Goal: Contribute content: Contribute content

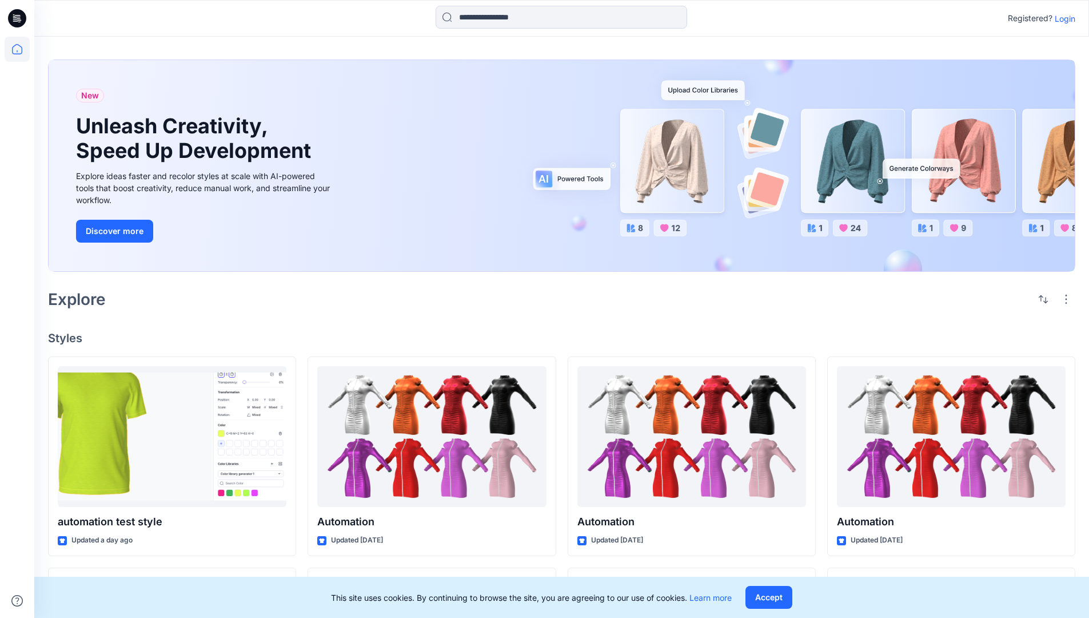
click at [1062, 18] on p "Login" at bounding box center [1065, 19] width 21 height 12
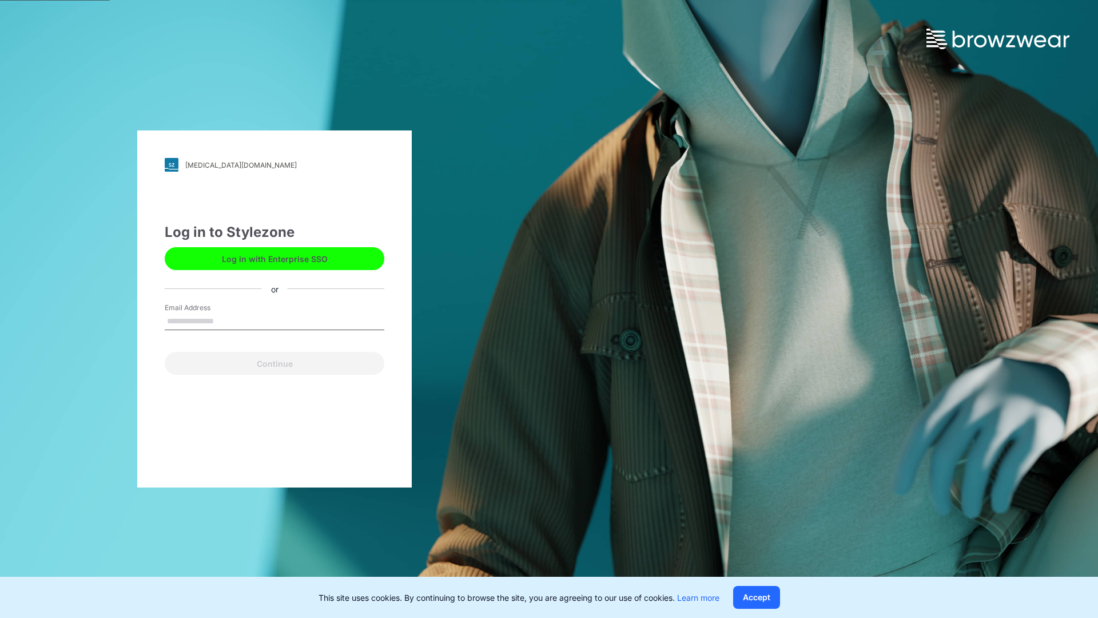
click at [226, 320] on input "Email Address" at bounding box center [275, 321] width 220 height 17
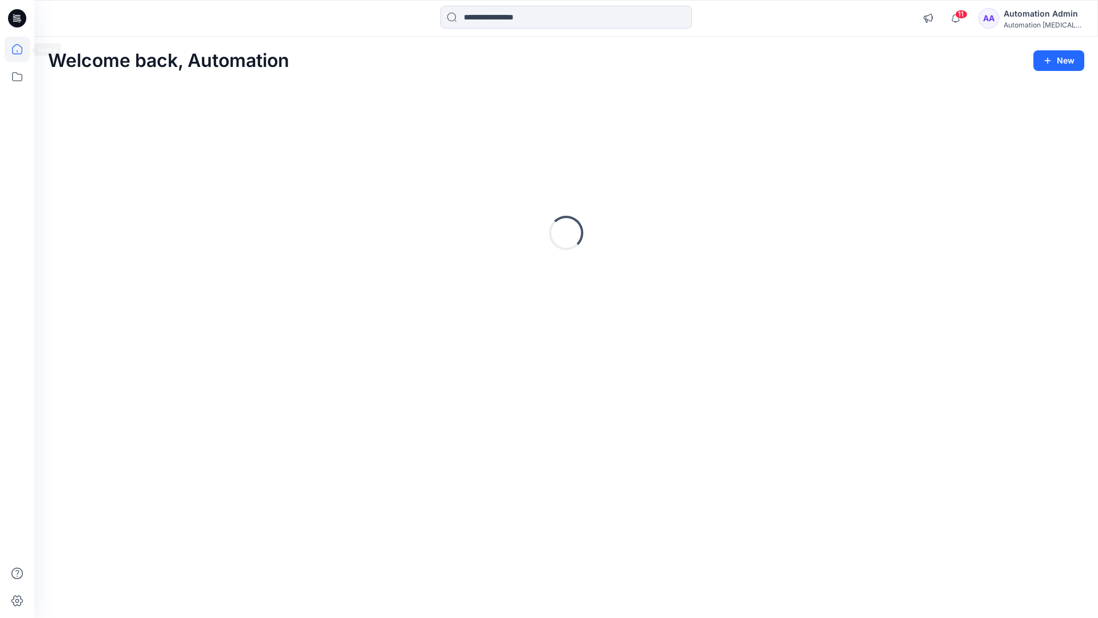
click at [22, 49] on icon at bounding box center [17, 49] width 10 height 10
click at [1064, 58] on button "New" at bounding box center [1058, 60] width 51 height 21
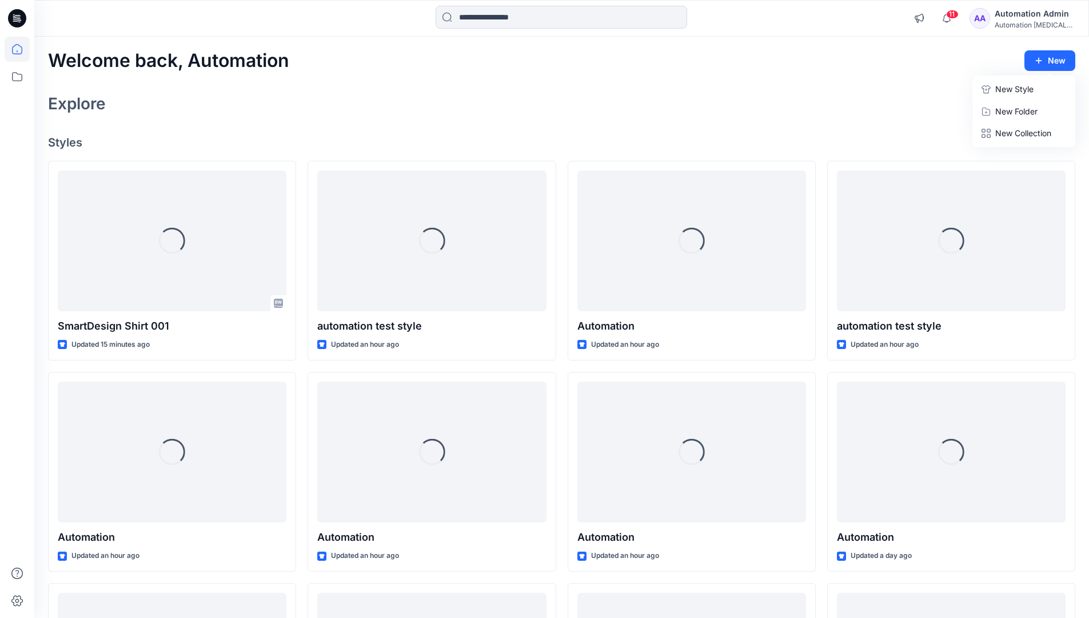
click at [1006, 86] on p "New Style" at bounding box center [1015, 89] width 38 height 14
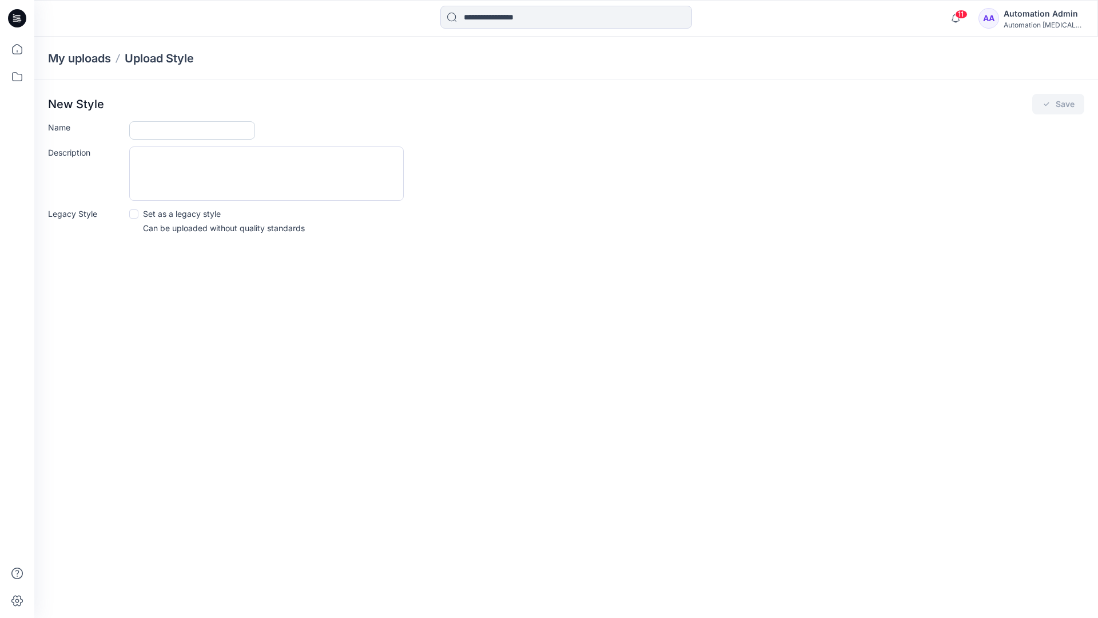
click at [160, 133] on input "Name" at bounding box center [192, 130] width 126 height 18
type input "**********"
click at [133, 213] on span at bounding box center [133, 213] width 9 height 9
click at [1057, 104] on button "Save" at bounding box center [1058, 104] width 52 height 21
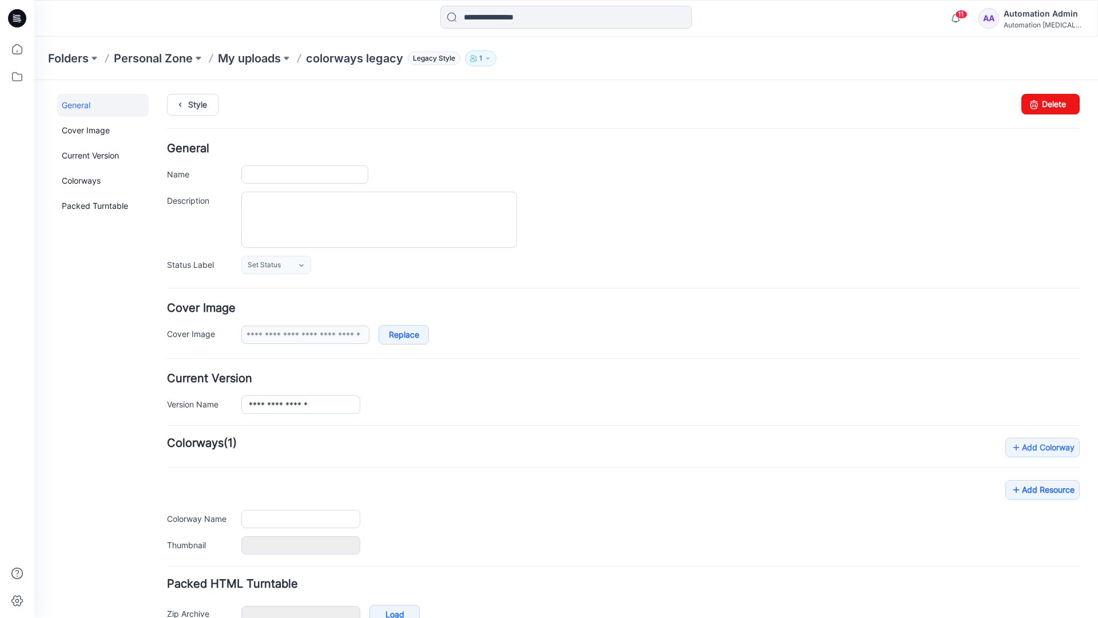
type input "**********"
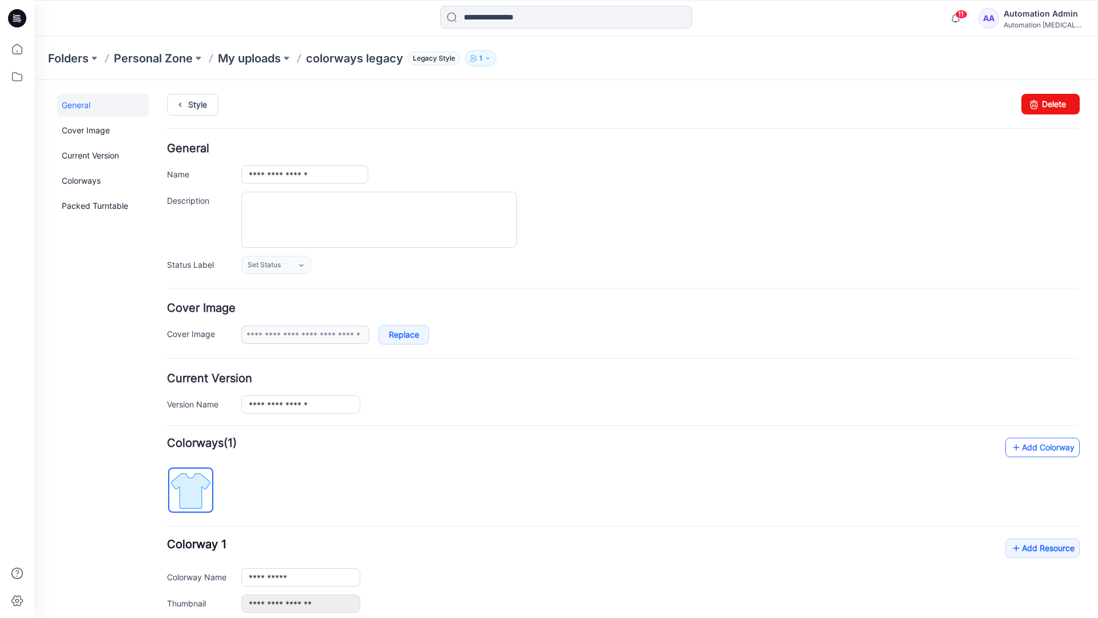
click at [1026, 451] on link "Add Colorway" at bounding box center [1042, 446] width 74 height 19
click at [1025, 448] on link "Add Colorway" at bounding box center [1042, 446] width 74 height 19
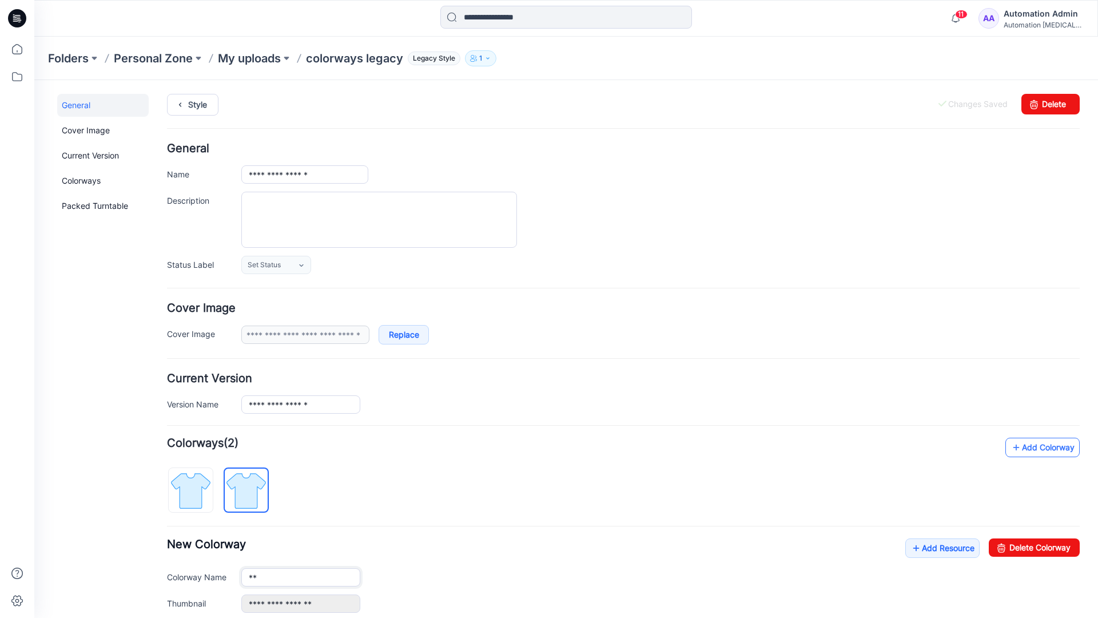
type input "*"
click at [255, 489] on img at bounding box center [246, 490] width 43 height 43
click at [284, 579] on input "**********" at bounding box center [300, 577] width 119 height 18
click at [301, 576] on input "**********" at bounding box center [300, 577] width 119 height 18
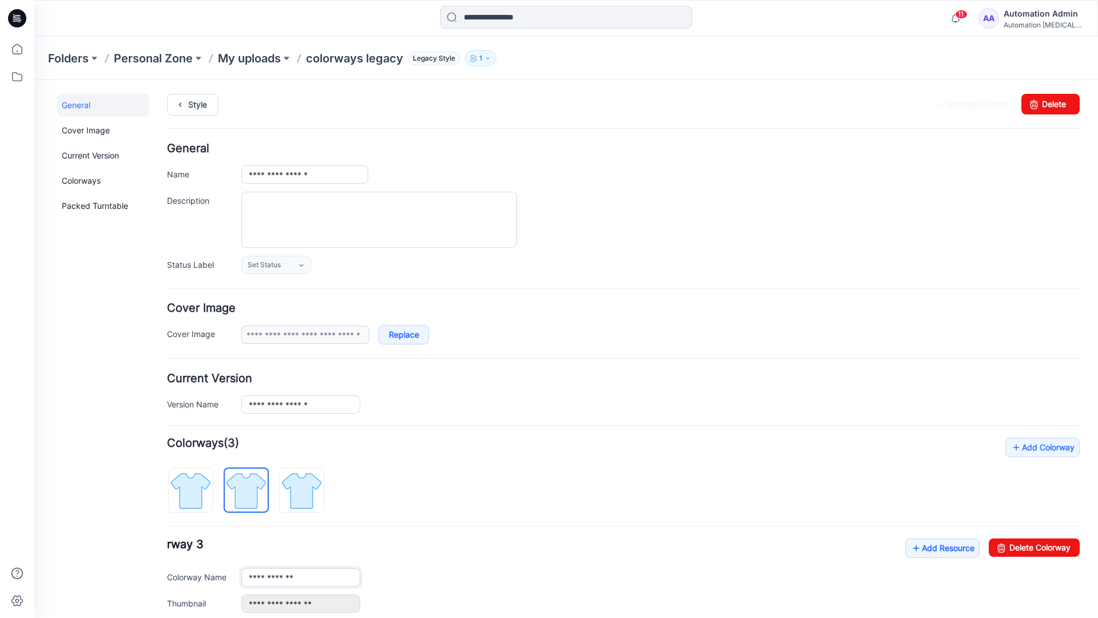
click at [301, 576] on input "**********" at bounding box center [300, 577] width 119 height 18
type input "*"
click at [202, 482] on img at bounding box center [190, 490] width 43 height 43
click at [936, 550] on link "Add Resource" at bounding box center [942, 547] width 74 height 19
type input "**********"
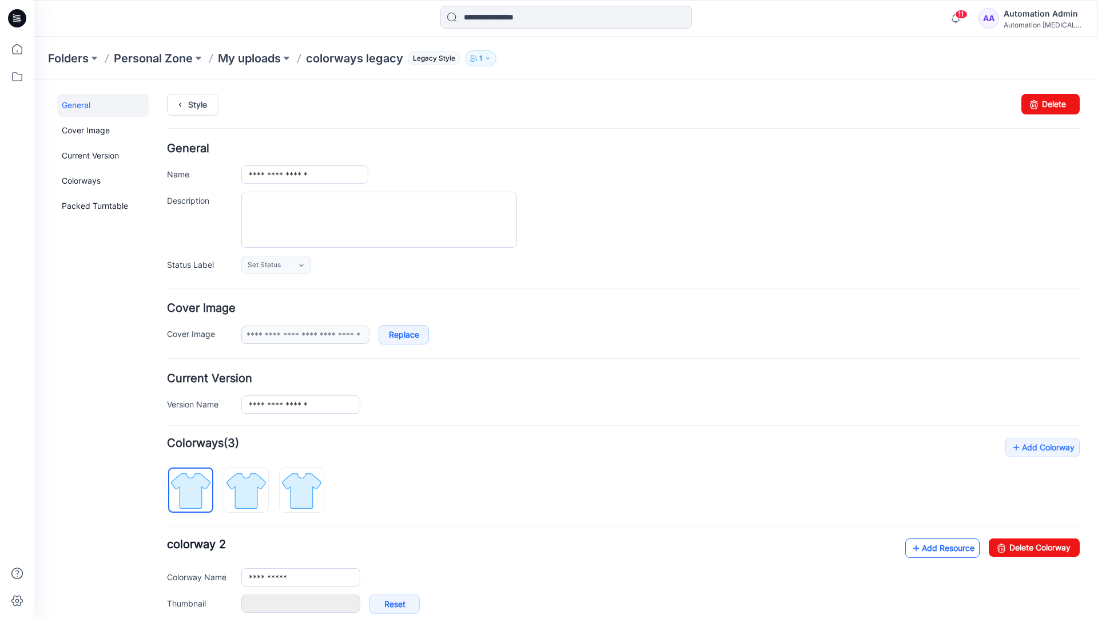
type input "**********"
click at [229, 603] on link at bounding box center [229, 603] width 9 height 9
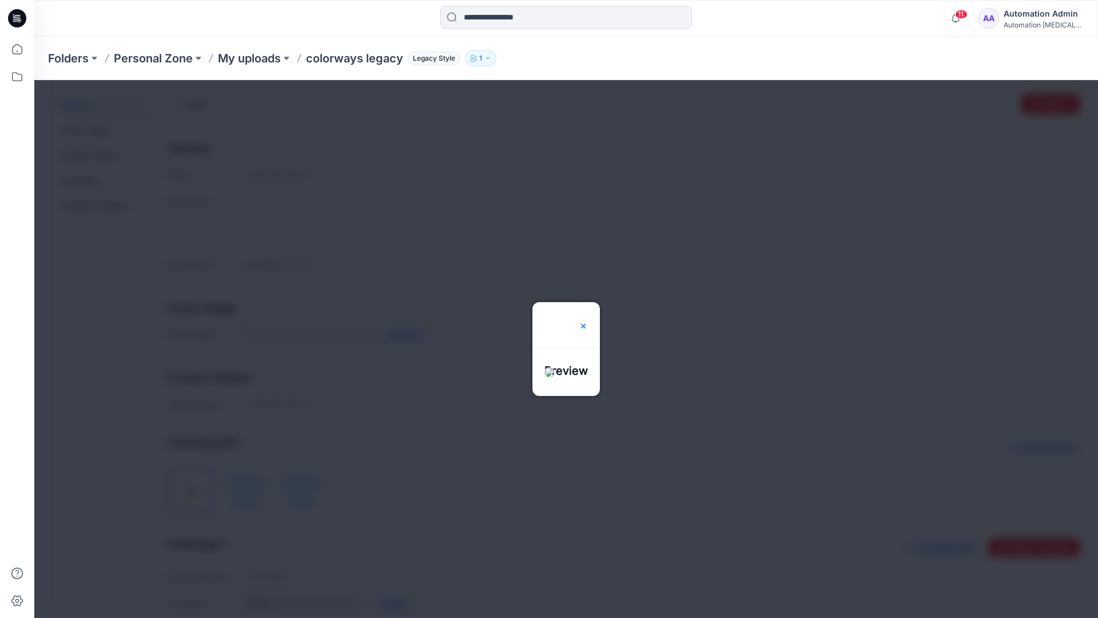
click at [588, 321] on img at bounding box center [583, 325] width 9 height 9
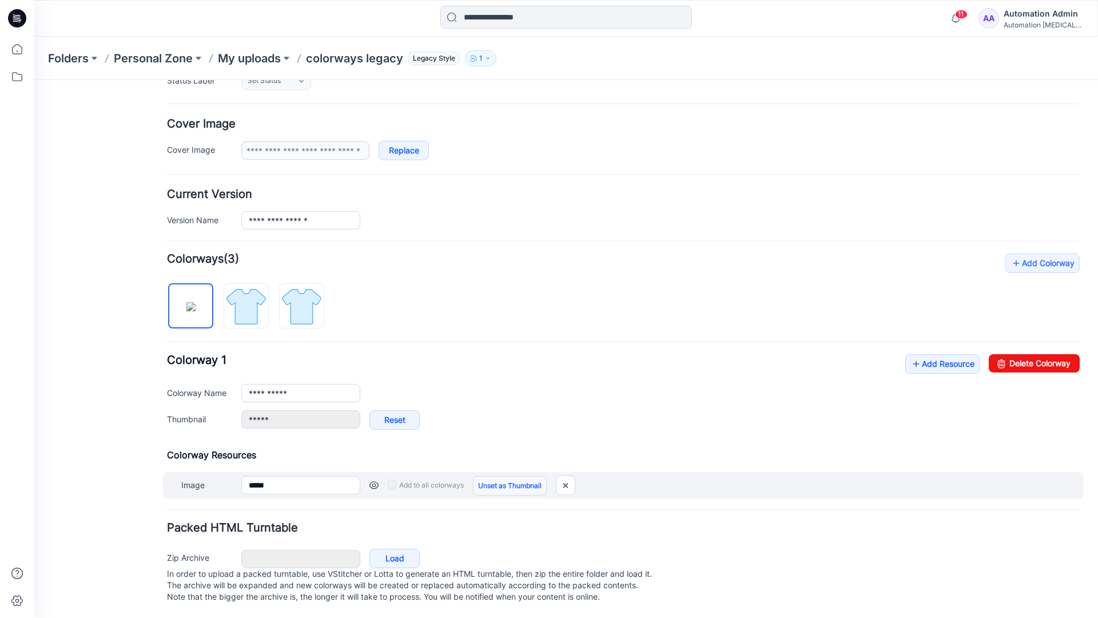
click at [505, 476] on link "Unset as Thumbnail" at bounding box center [510, 485] width 74 height 19
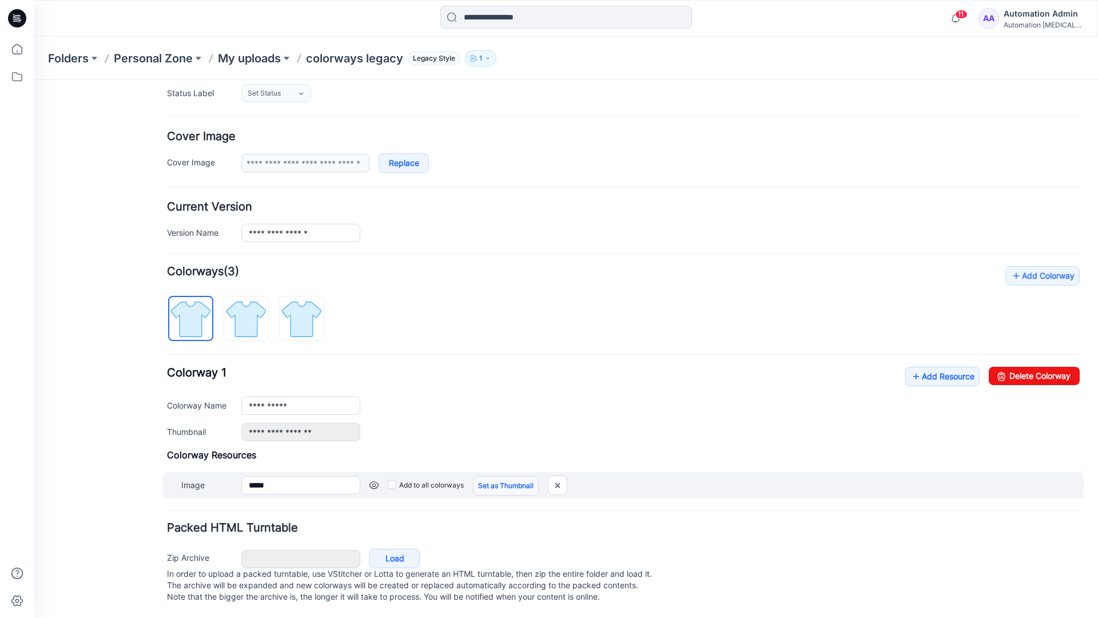
click at [488, 476] on link "Set as Thumbnail" at bounding box center [506, 485] width 66 height 19
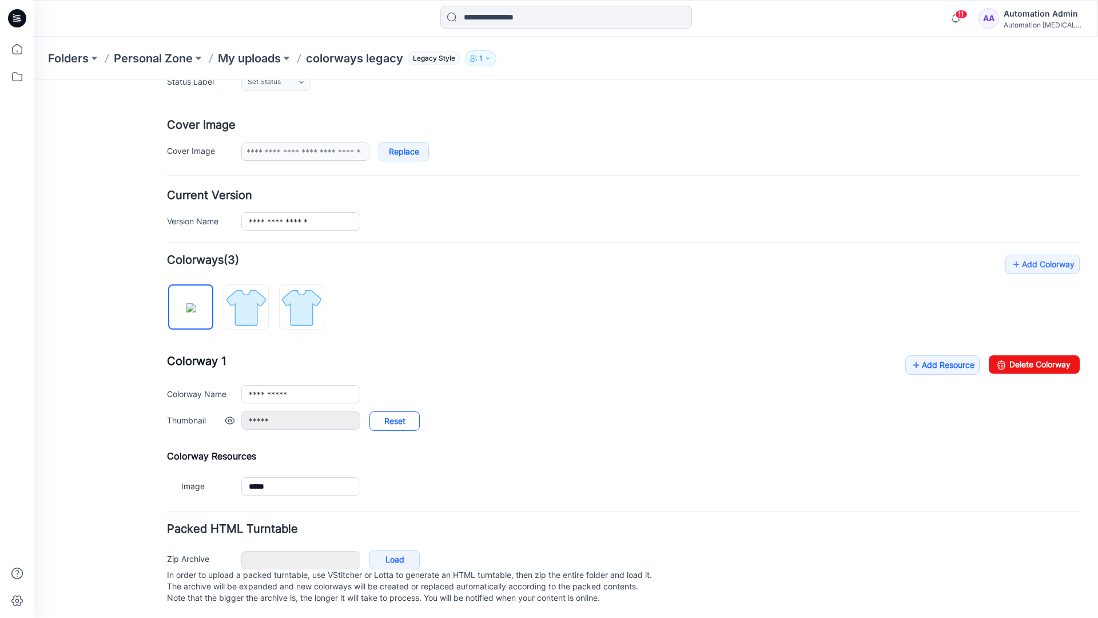
click at [395, 422] on link "Reset" at bounding box center [394, 420] width 50 height 19
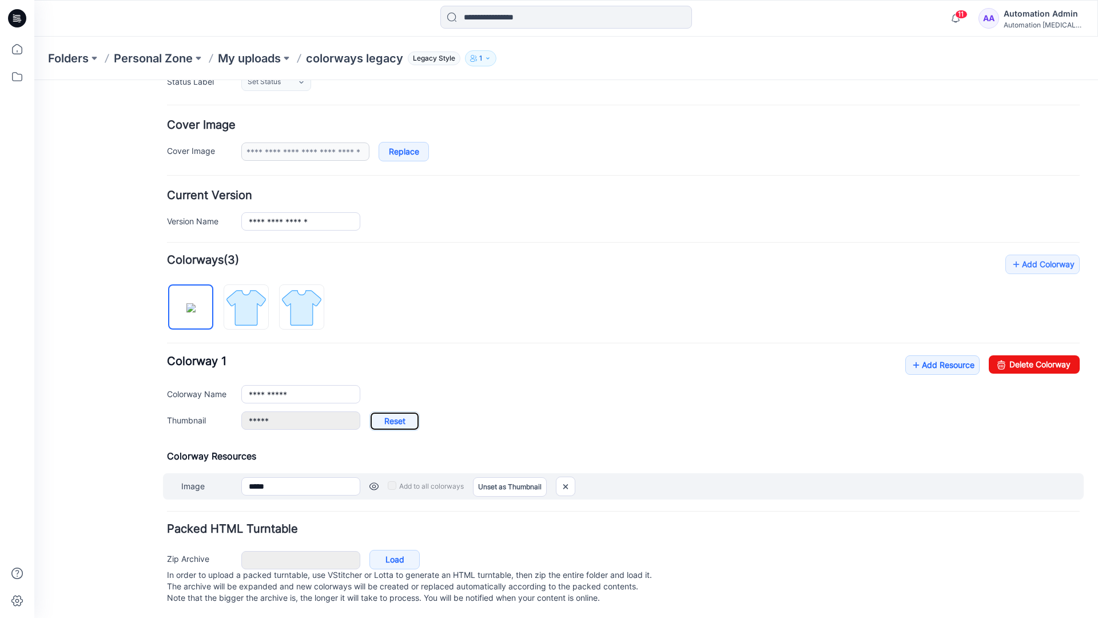
type input "**********"
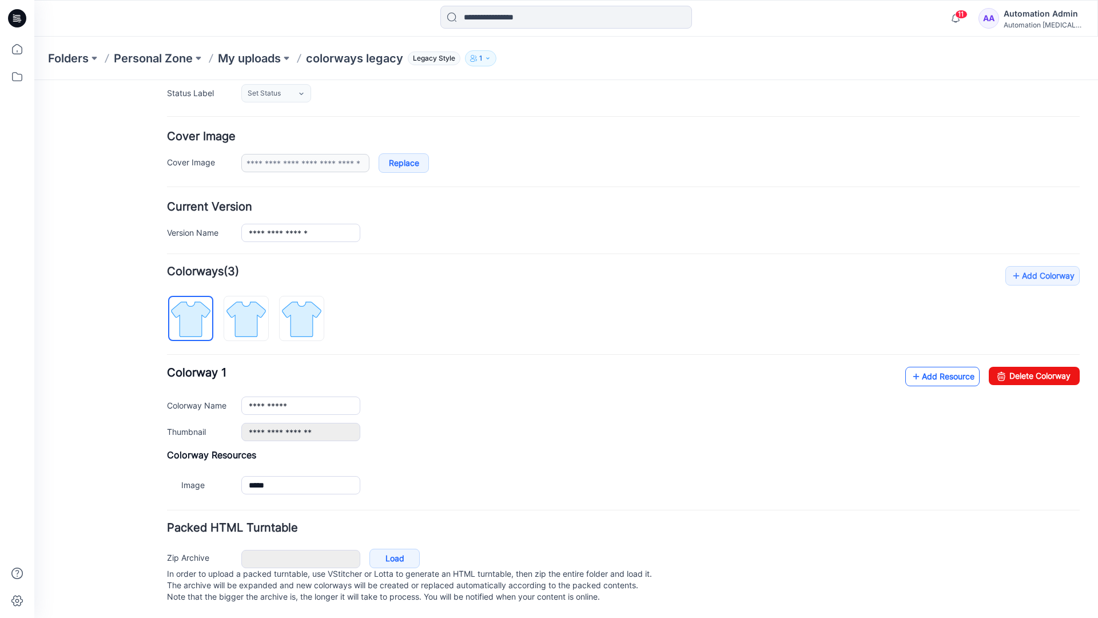
click at [935, 367] on link "Add Resource" at bounding box center [942, 376] width 74 height 19
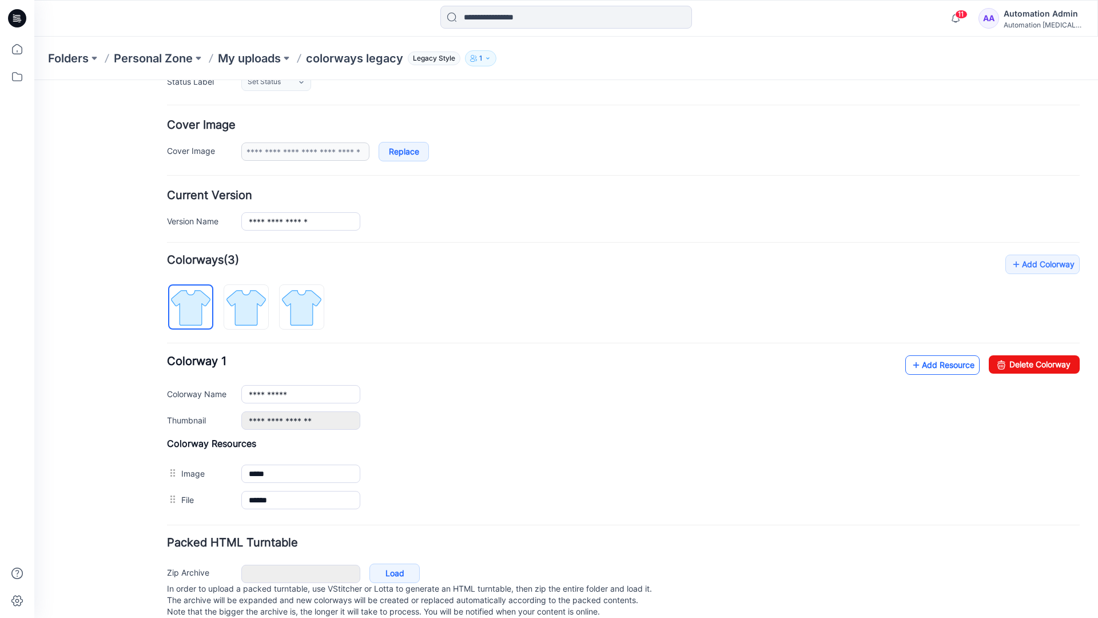
click at [941, 365] on link "Add Resource" at bounding box center [942, 364] width 74 height 19
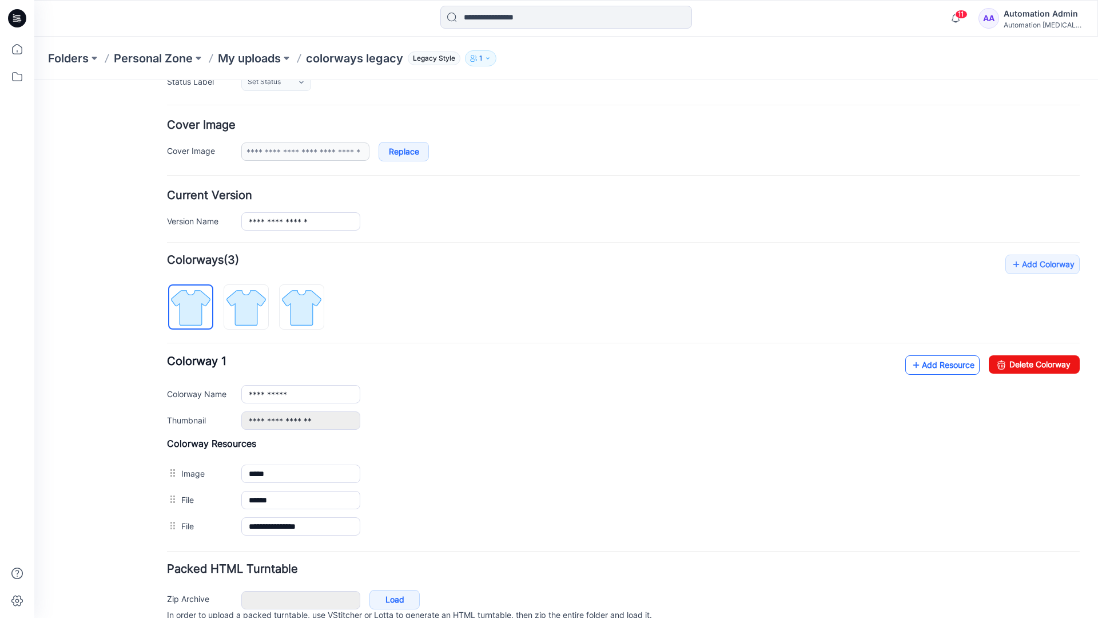
click at [925, 365] on link "Add Resource" at bounding box center [942, 364] width 74 height 19
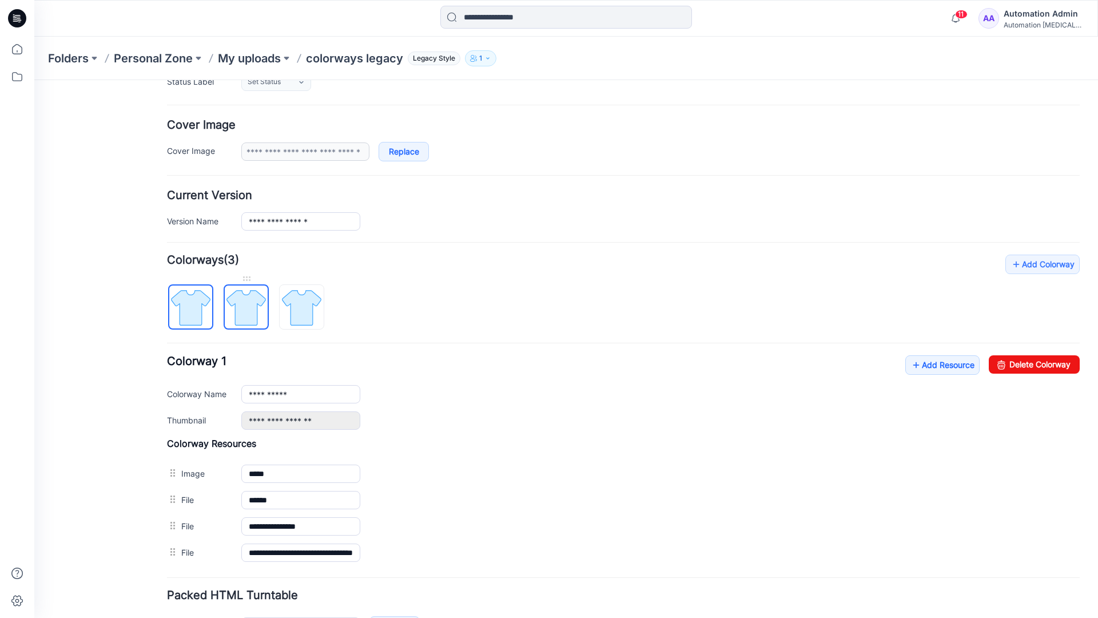
click at [257, 317] on img at bounding box center [246, 307] width 43 height 43
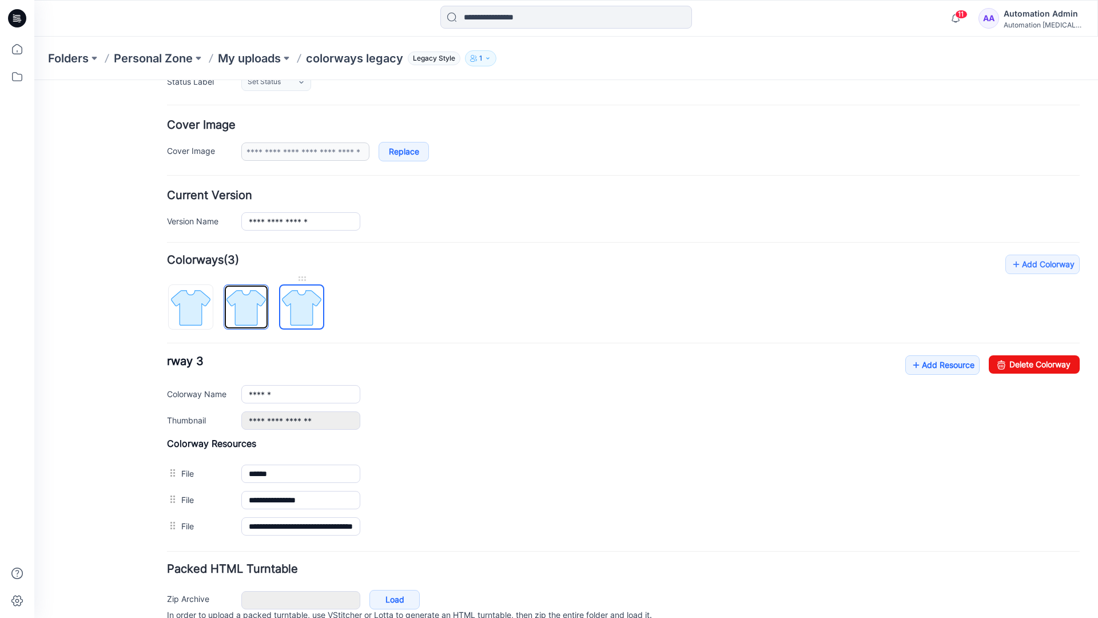
click at [315, 320] on img at bounding box center [301, 307] width 43 height 43
click at [258, 317] on img at bounding box center [246, 307] width 43 height 43
click at [206, 320] on img at bounding box center [190, 307] width 43 height 43
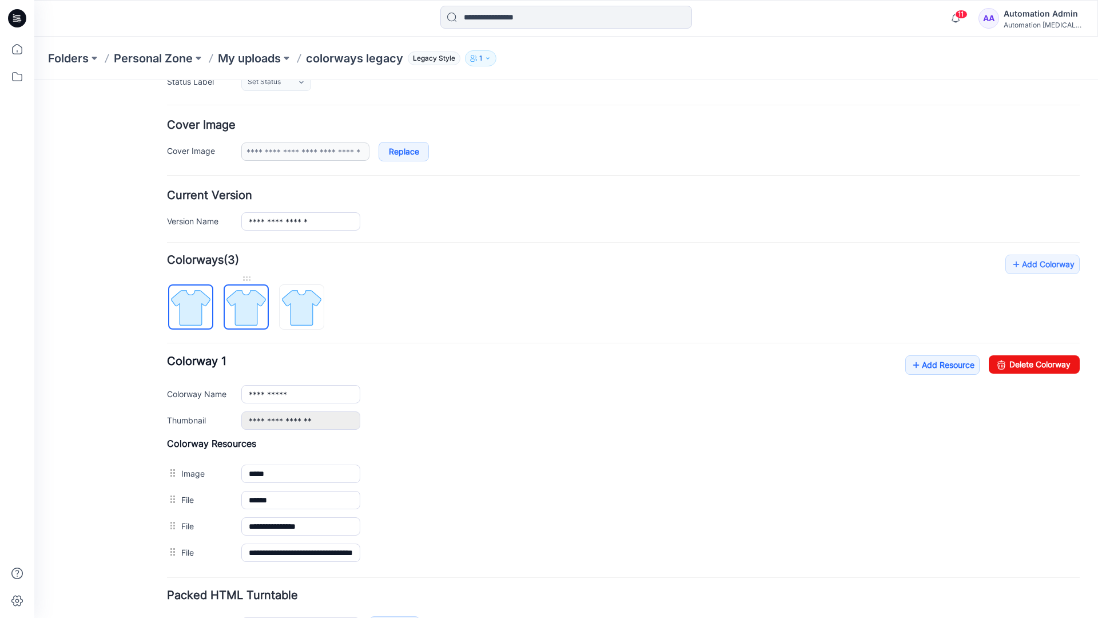
click at [241, 306] on img at bounding box center [246, 307] width 43 height 43
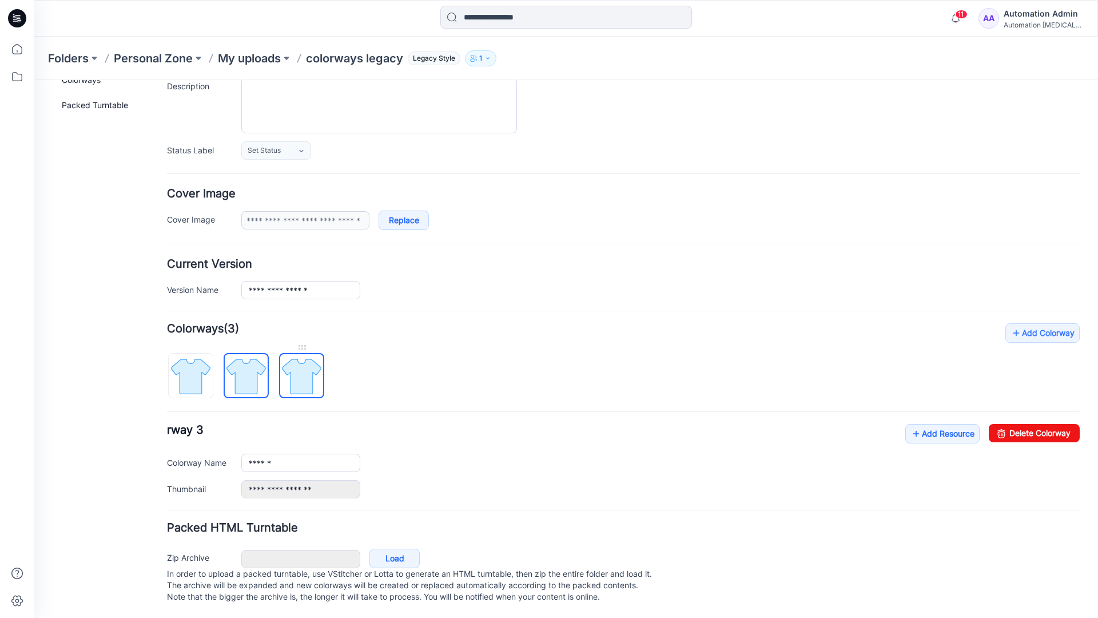
click at [301, 364] on img at bounding box center [301, 376] width 43 height 43
click at [242, 364] on img at bounding box center [246, 376] width 43 height 43
click at [296, 364] on img at bounding box center [301, 376] width 43 height 43
click at [246, 368] on img at bounding box center [246, 376] width 43 height 43
click at [198, 370] on img at bounding box center [190, 376] width 43 height 43
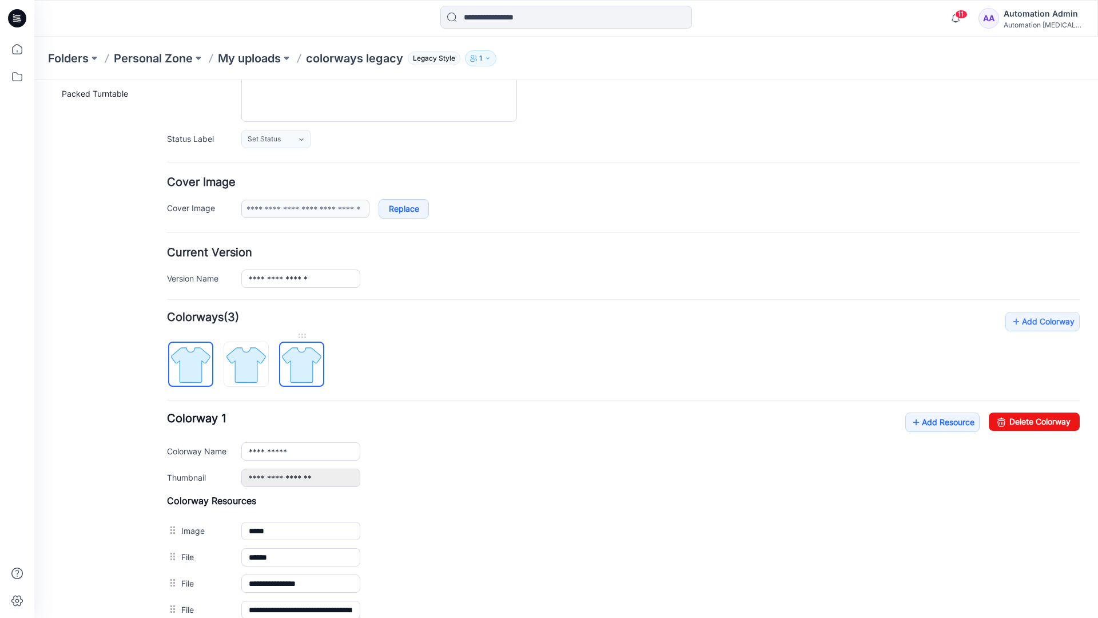
click at [300, 364] on img at bounding box center [301, 364] width 43 height 43
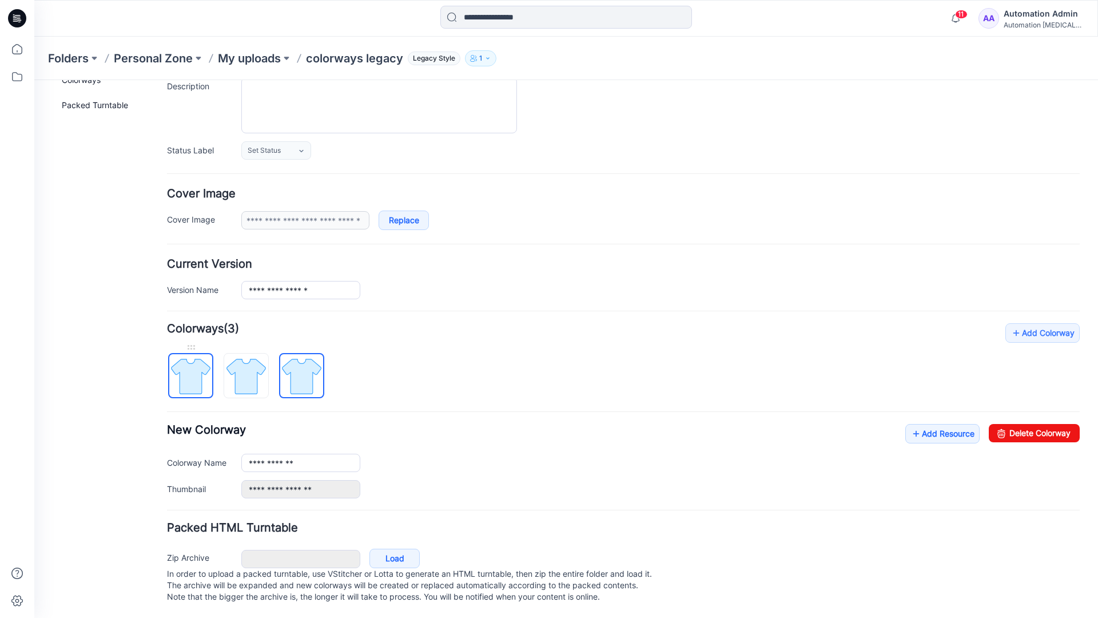
click at [202, 364] on img at bounding box center [190, 376] width 43 height 43
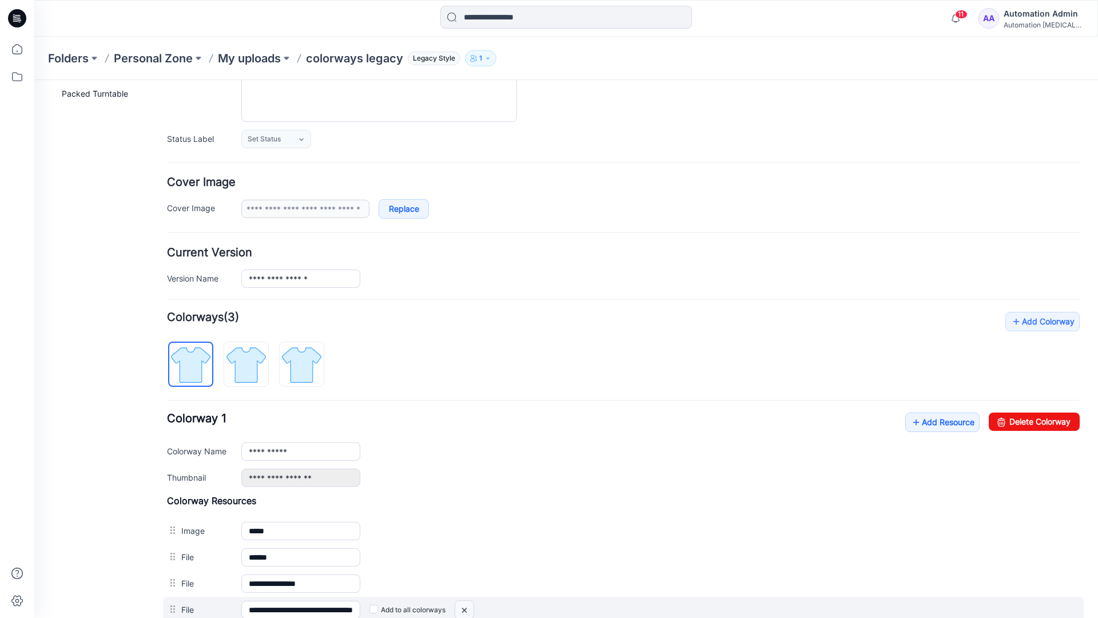
click at [467, 610] on img at bounding box center [464, 609] width 18 height 19
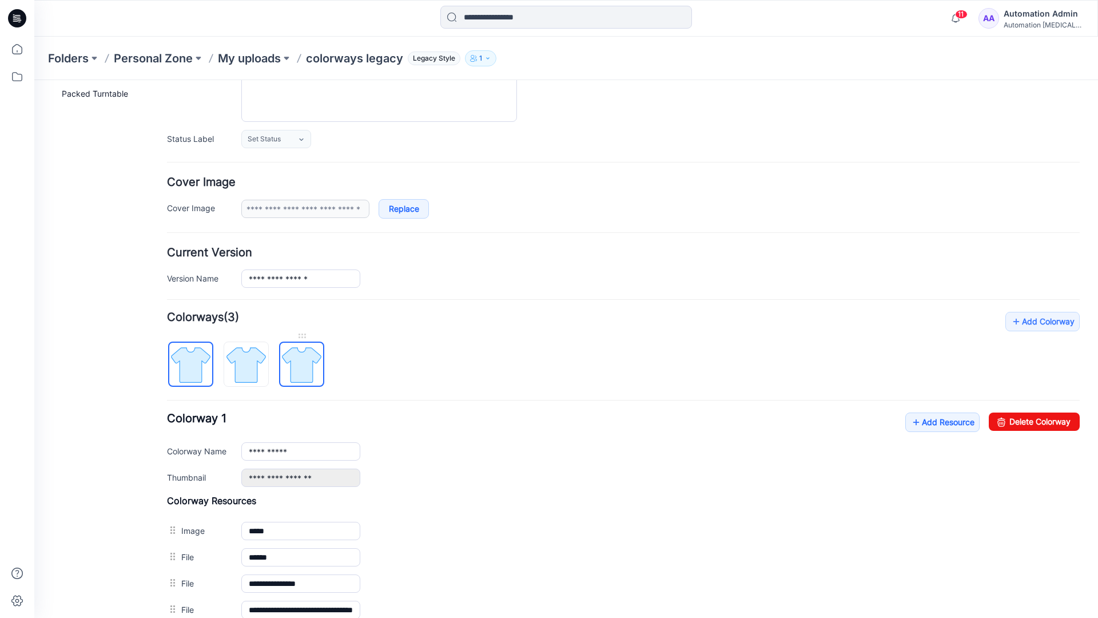
click at [300, 368] on img at bounding box center [301, 364] width 43 height 43
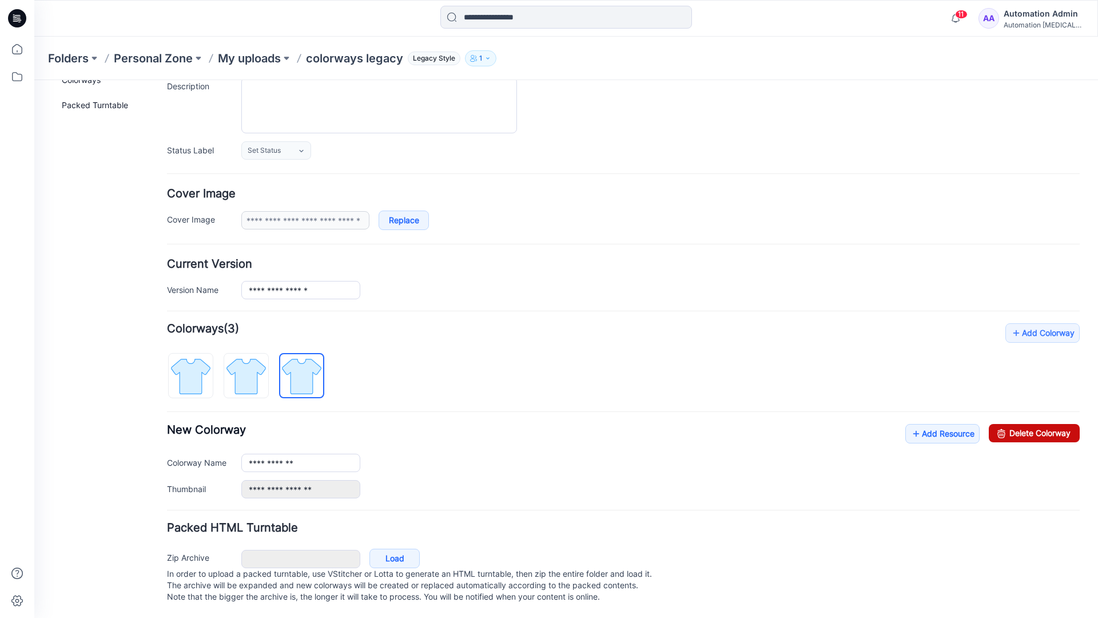
click at [1009, 424] on link "Delete Colorway" at bounding box center [1034, 433] width 91 height 18
click at [264, 359] on img at bounding box center [246, 376] width 43 height 43
click at [1044, 424] on link "Delete Colorway" at bounding box center [1034, 433] width 91 height 18
type input "**********"
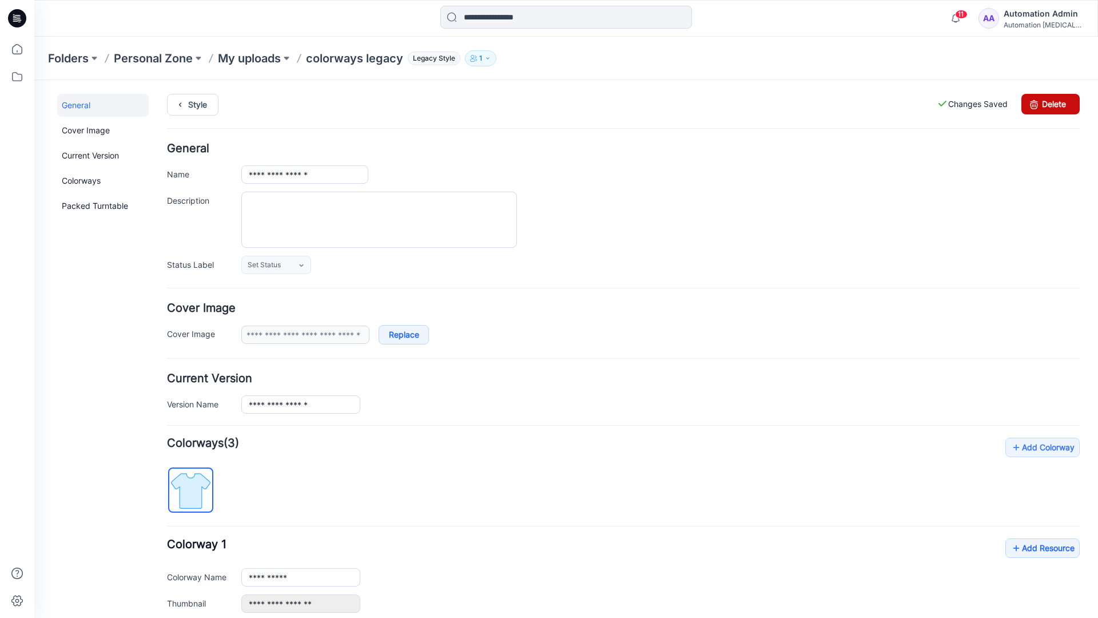
click at [1050, 104] on link "Delete" at bounding box center [1050, 104] width 58 height 21
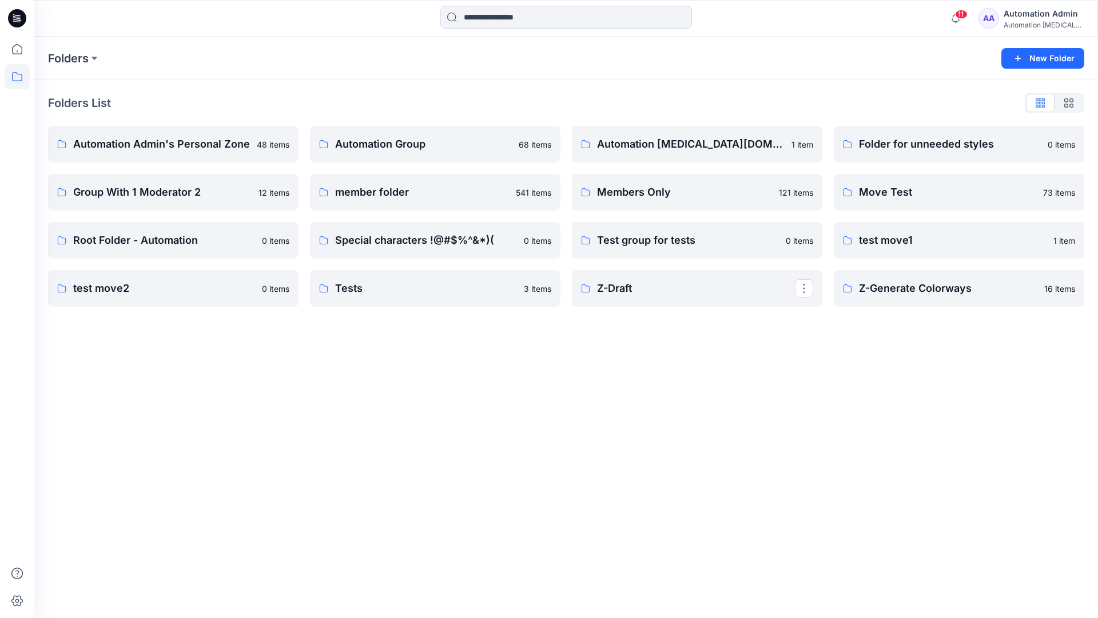
click at [1028, 18] on div "Automation Admin" at bounding box center [1044, 14] width 80 height 14
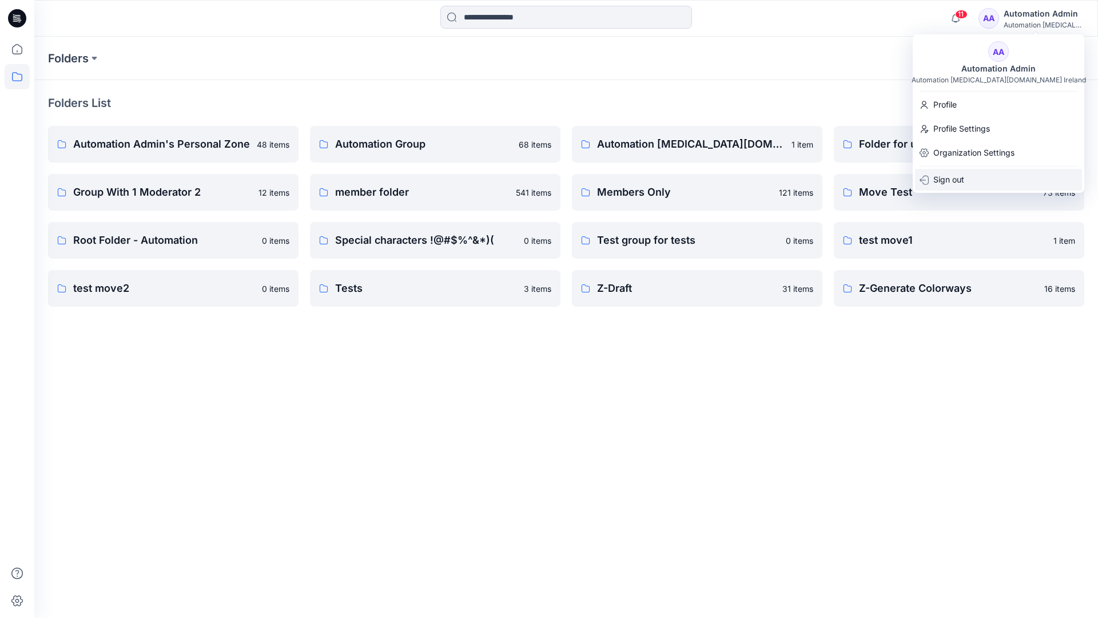
click at [952, 186] on p "Sign out" at bounding box center [948, 180] width 31 height 22
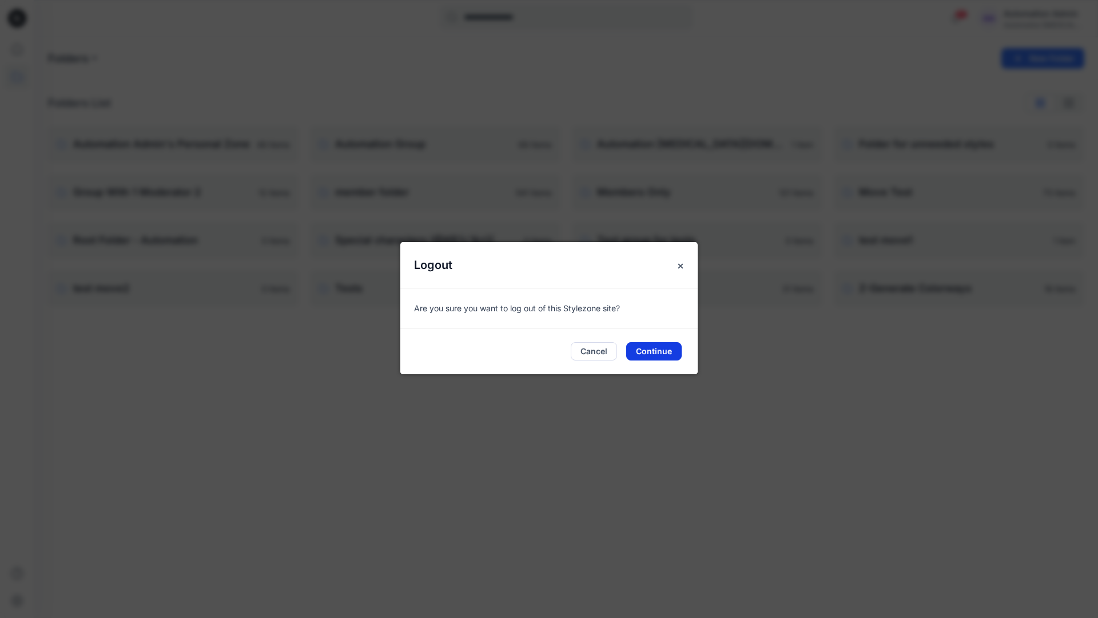
click at [666, 345] on button "Continue" at bounding box center [653, 351] width 55 height 18
